Goal: Information Seeking & Learning: Understand process/instructions

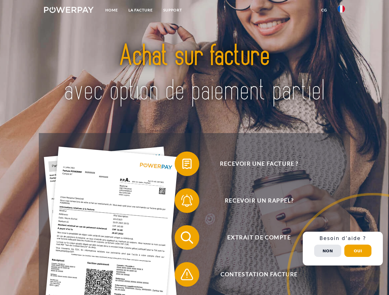
click at [69, 11] on img at bounding box center [69, 10] width 50 height 6
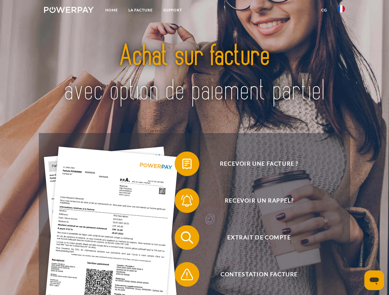
click at [341, 11] on img at bounding box center [340, 8] width 7 height 7
click at [324, 10] on link "CG" at bounding box center [324, 10] width 16 height 11
click at [182, 165] on span at bounding box center [177, 164] width 31 height 31
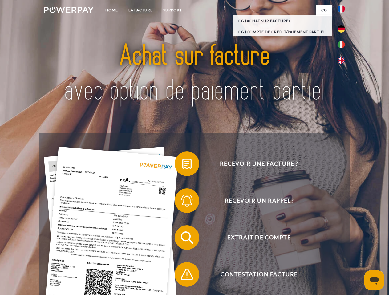
click at [182, 202] on span at bounding box center [177, 201] width 31 height 31
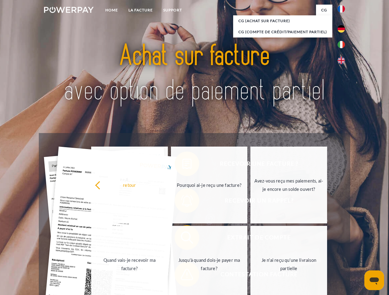
click at [182, 239] on link "Jusqu'à quand dois-je payer ma facture?" at bounding box center [209, 264] width 77 height 77
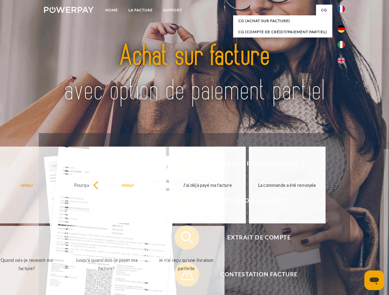
click at [182, 276] on span at bounding box center [177, 274] width 31 height 31
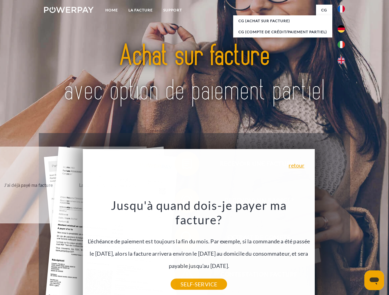
click at [342, 249] on div "Recevoir une facture ? Recevoir un rappel? Extrait de compte retour" at bounding box center [194, 256] width 311 height 246
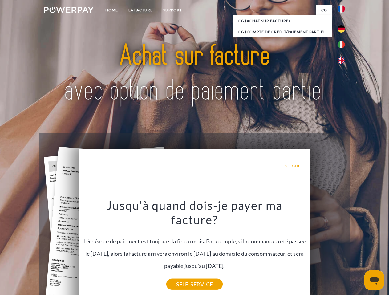
click at [327, 250] on span "Extrait de compte" at bounding box center [258, 238] width 151 height 25
click at [358, 251] on header "Home LA FACTURE Support" at bounding box center [194, 212] width 389 height 425
